Goal: Find specific page/section: Find specific page/section

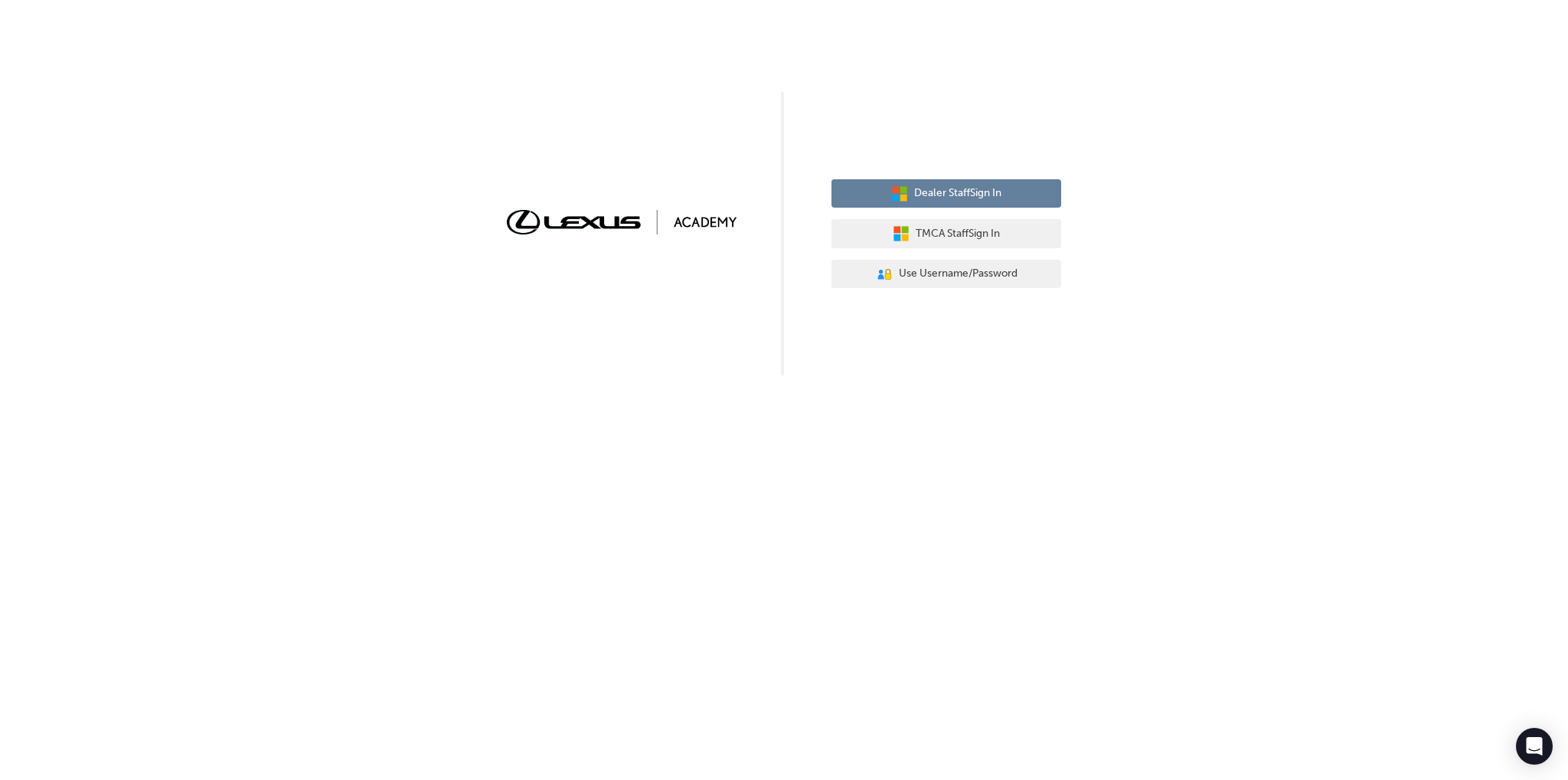
click at [977, 197] on span "Dealer Staff Sign In" at bounding box center [958, 194] width 87 height 18
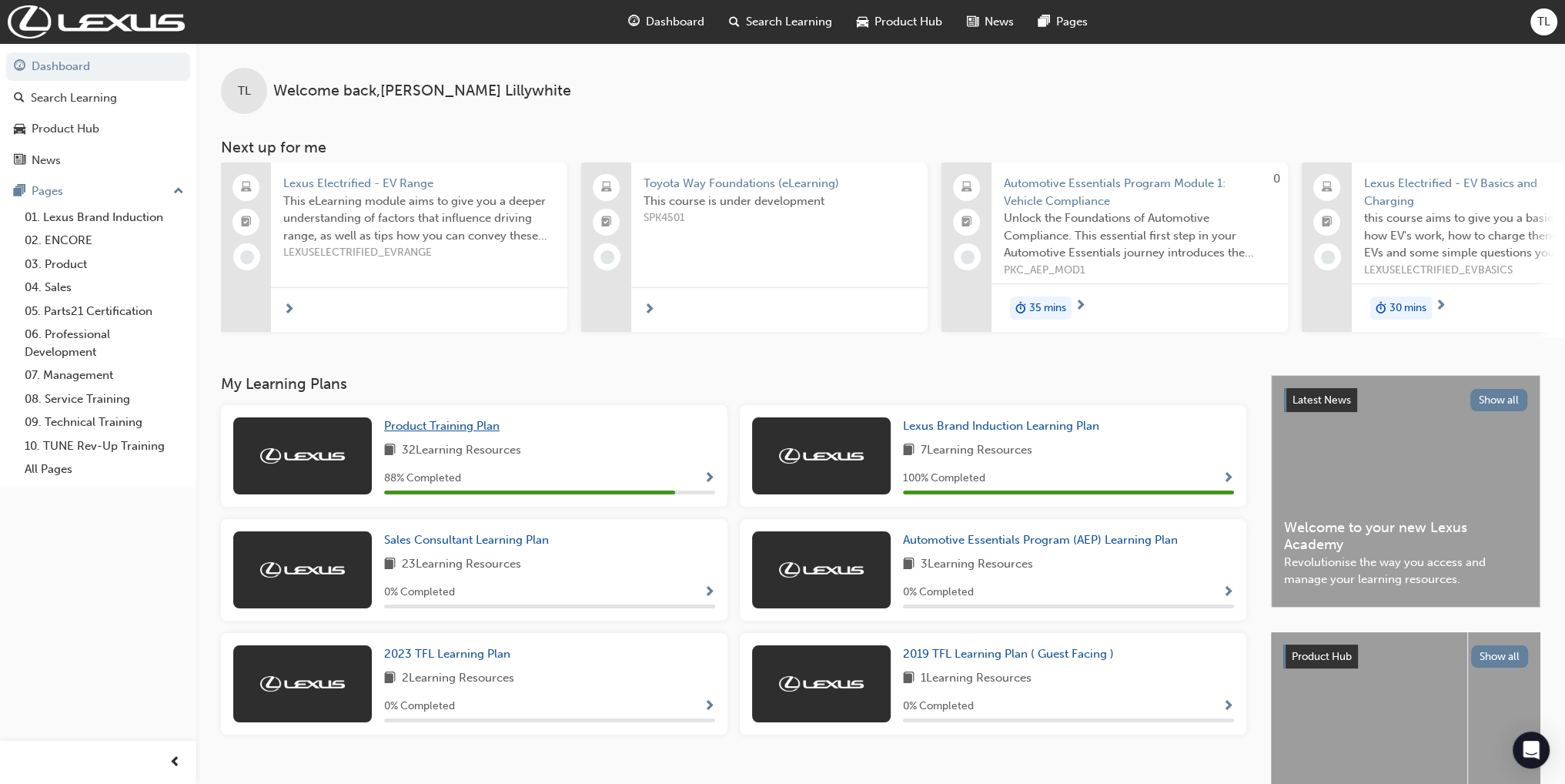
click at [491, 430] on span "Product Training Plan" at bounding box center [441, 426] width 116 height 14
